Goal: Ask a question

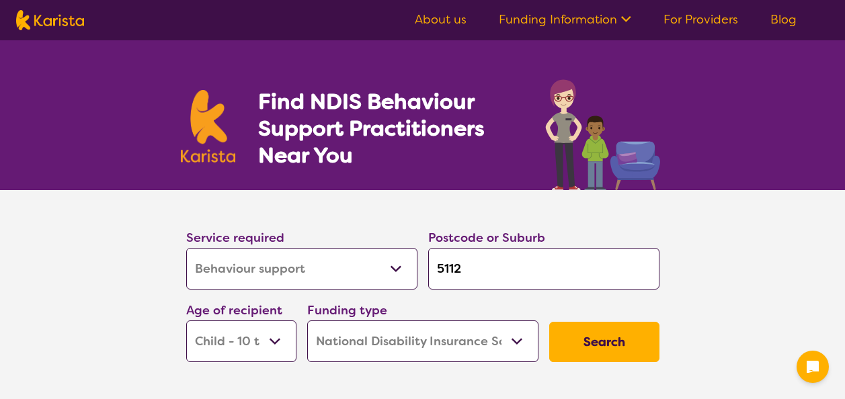
select select "Behaviour support"
select select "CH"
select select "NDIS"
select select "Behaviour support"
select select "CH"
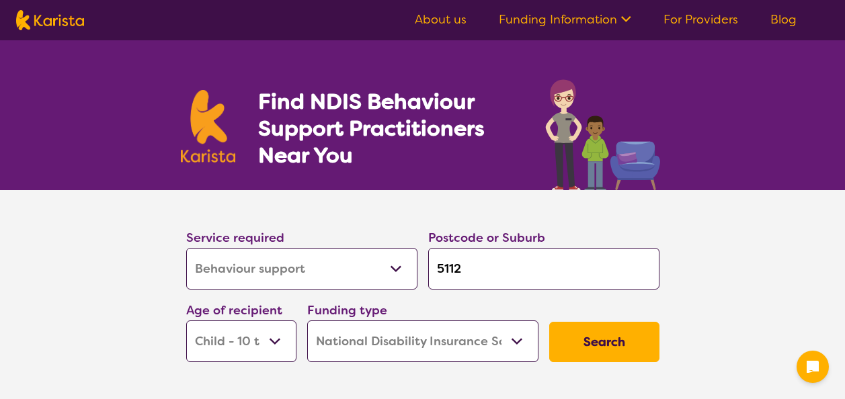
select select "NDIS"
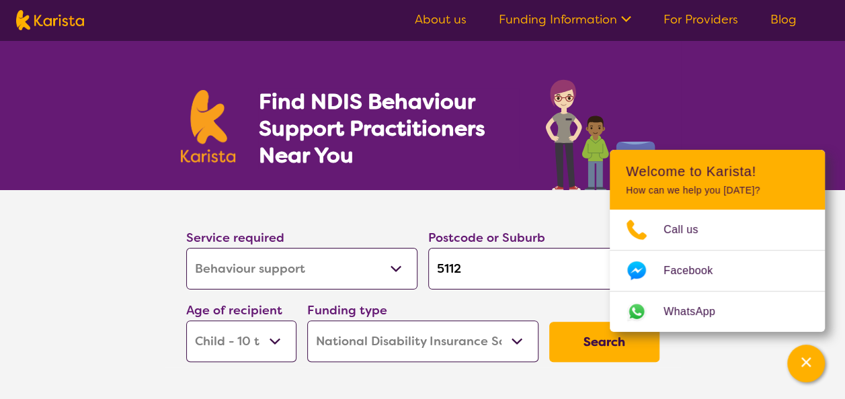
click at [467, 274] on input "5112" at bounding box center [543, 269] width 231 height 42
type input "511"
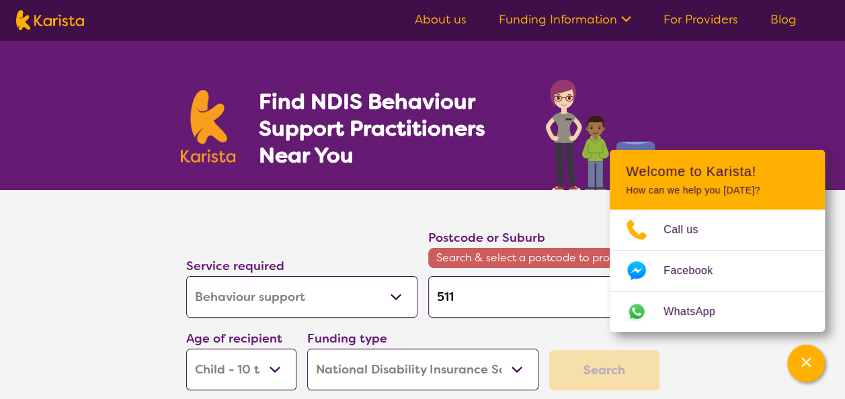
type input "51"
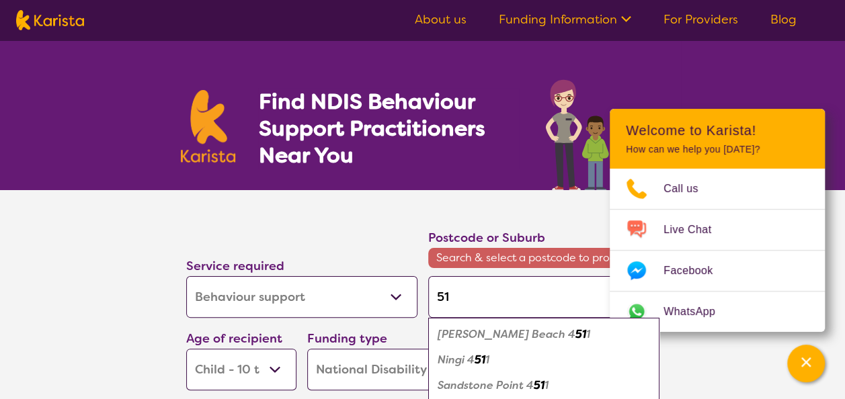
type input "51"
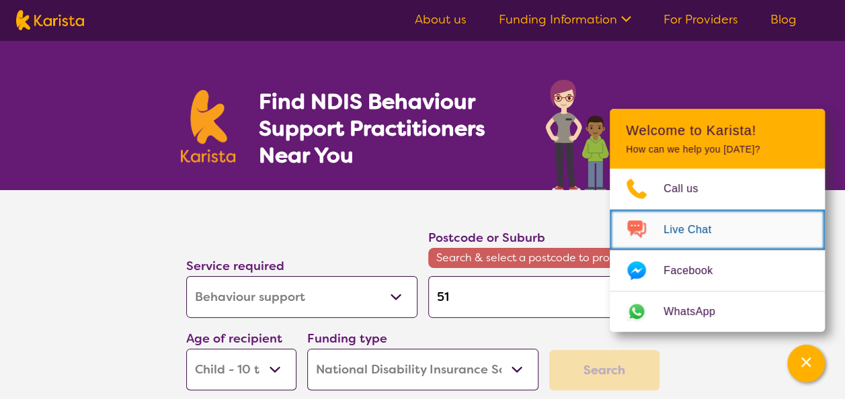
click at [677, 226] on span "Live Chat" at bounding box center [696, 230] width 64 height 20
